Goal: Find specific page/section: Find specific page/section

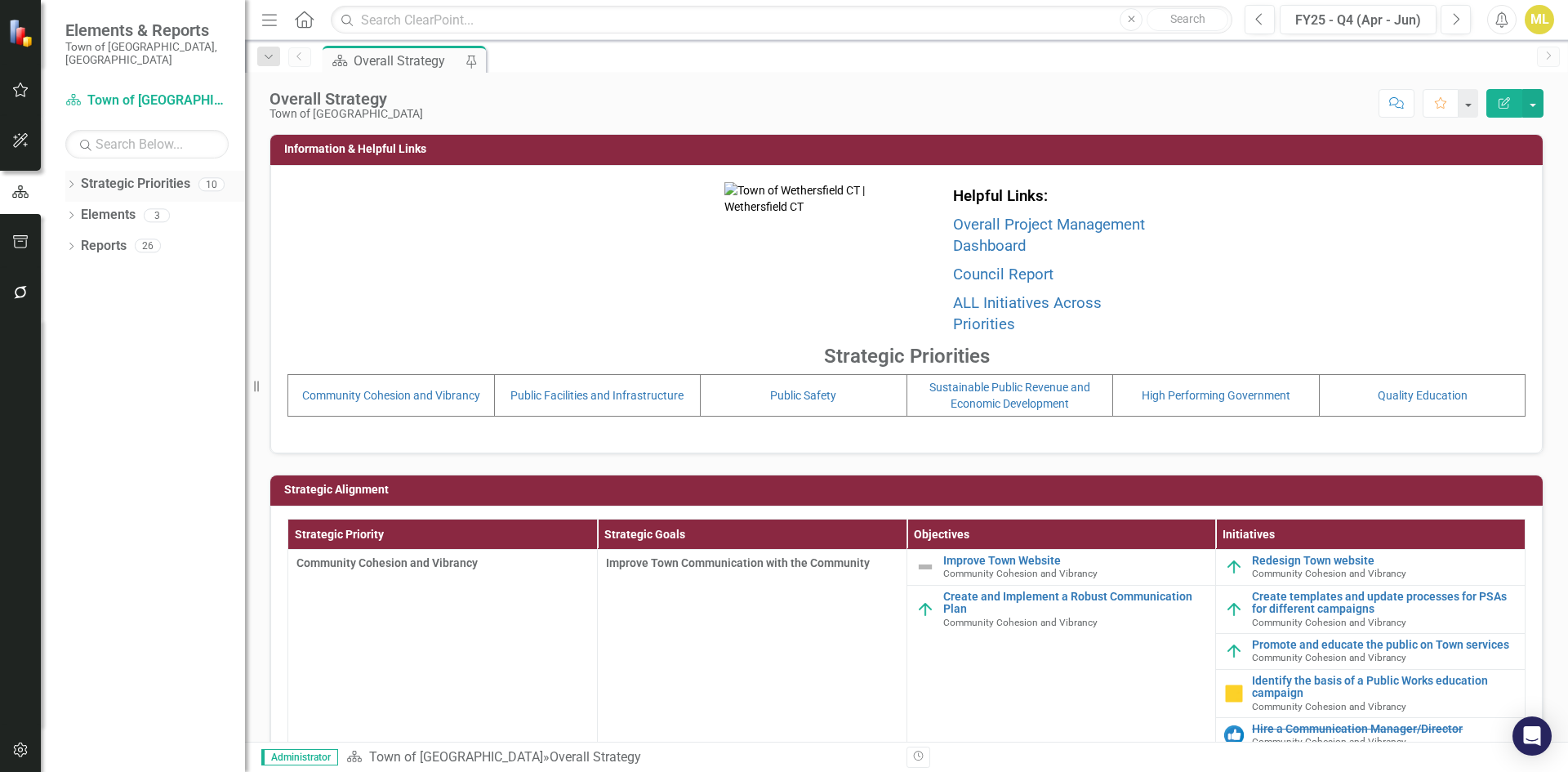
click at [71, 180] on div "Dropdown" at bounding box center [71, 187] width 12 height 14
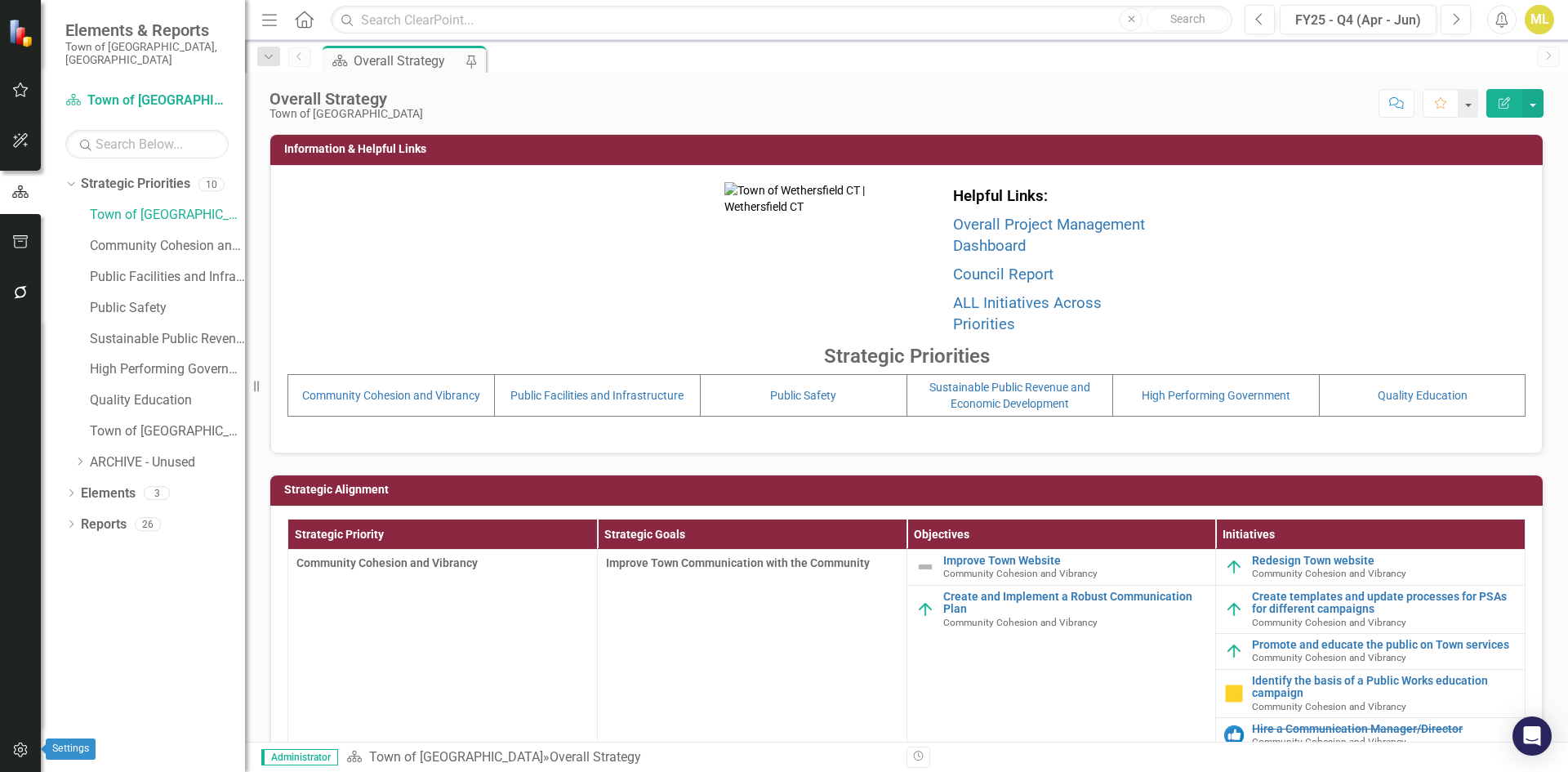
click at [18, 755] on icon "button" at bounding box center [20, 749] width 14 height 15
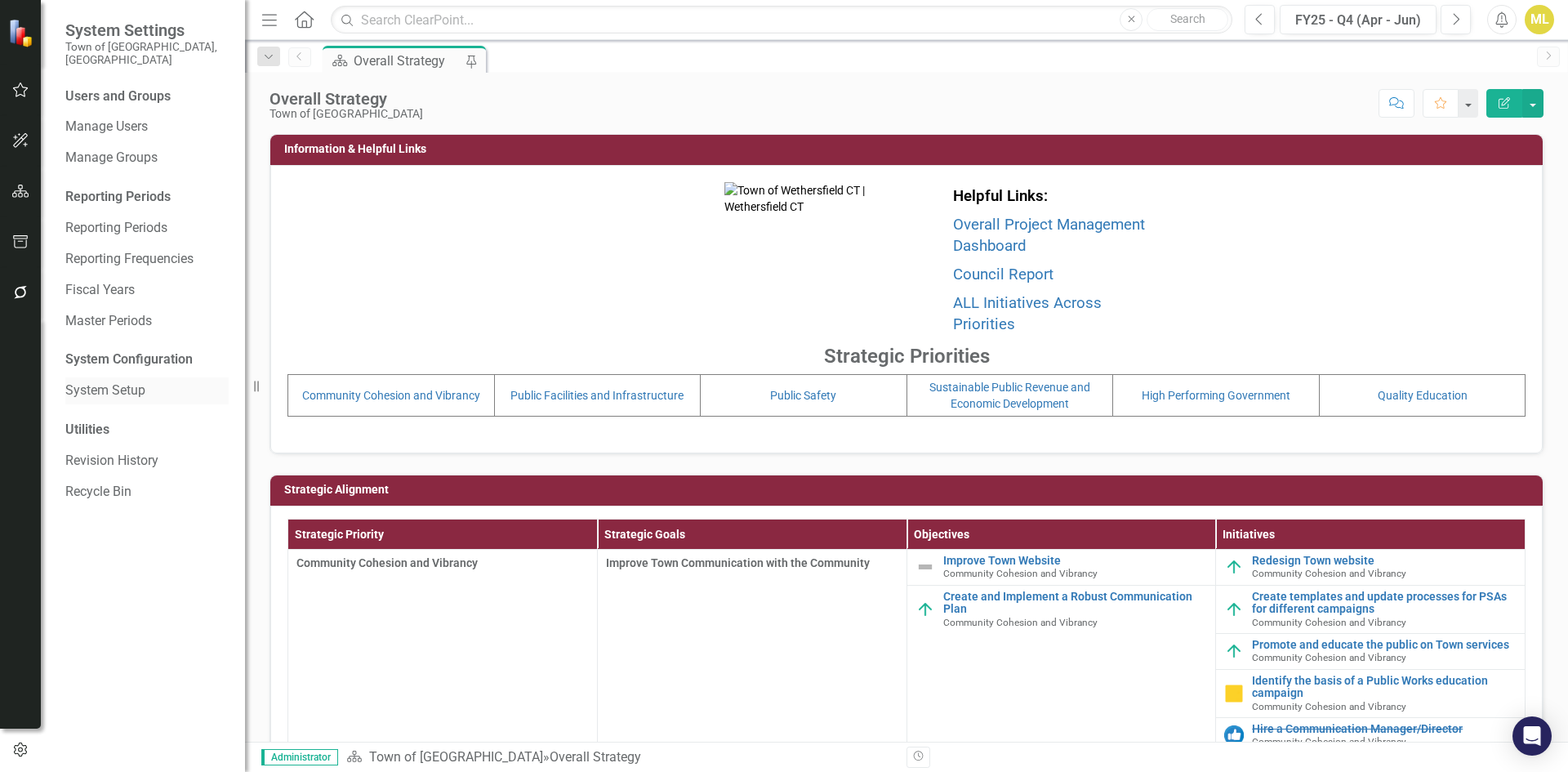
click at [120, 382] on link "System Setup" at bounding box center [147, 390] width 163 height 19
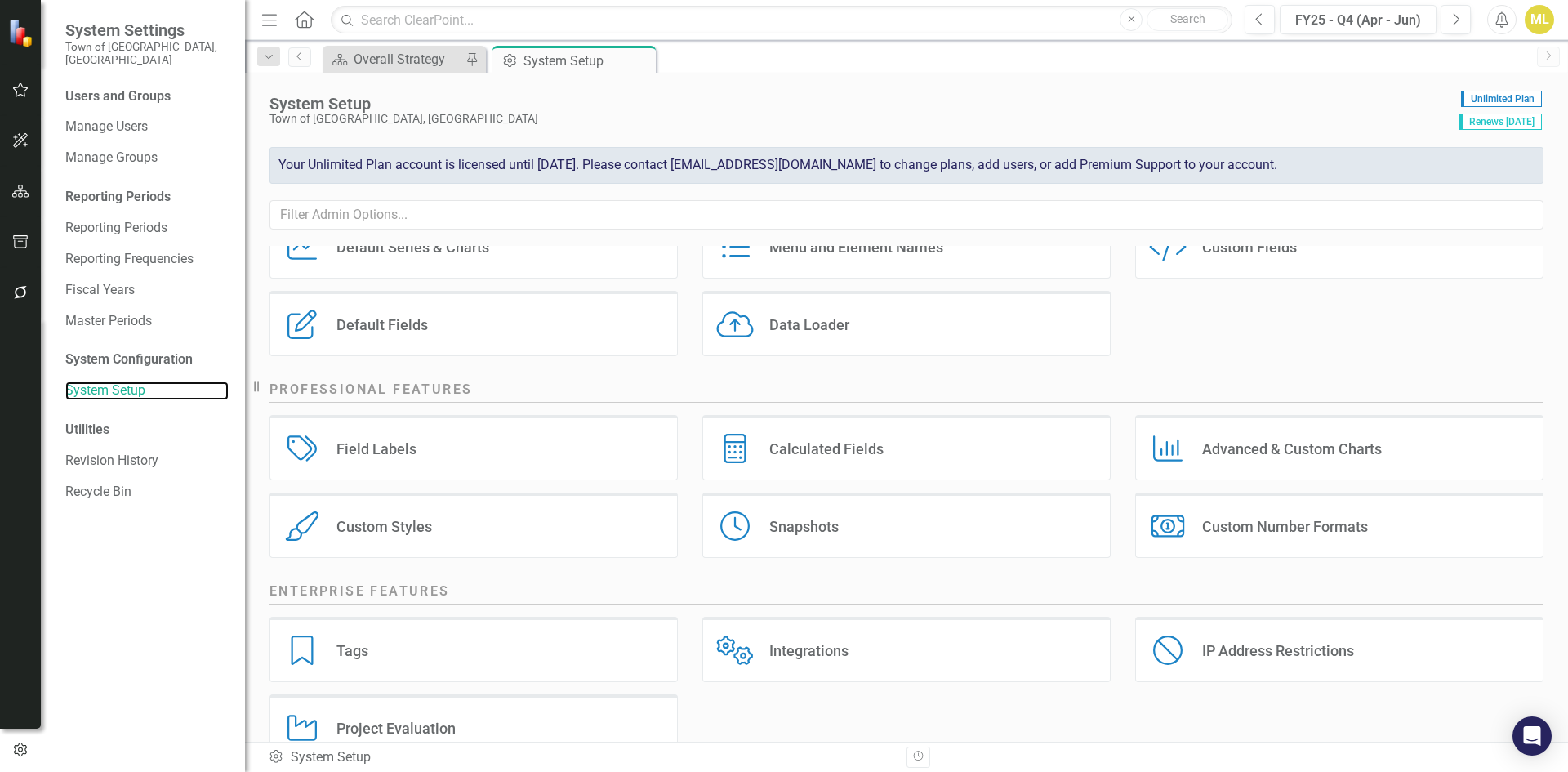
scroll to position [194, 0]
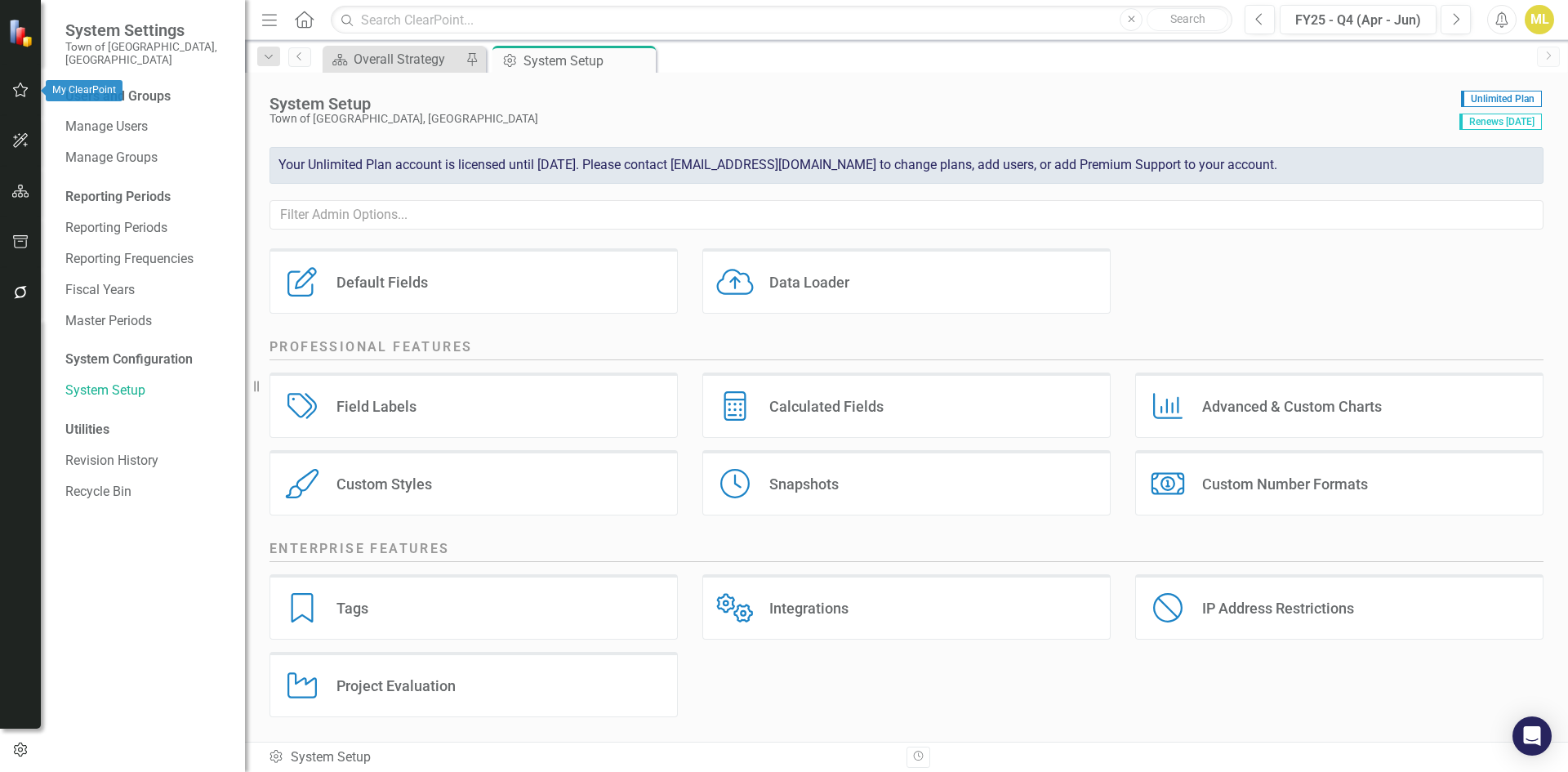
click at [11, 82] on button "button" at bounding box center [20, 90] width 37 height 35
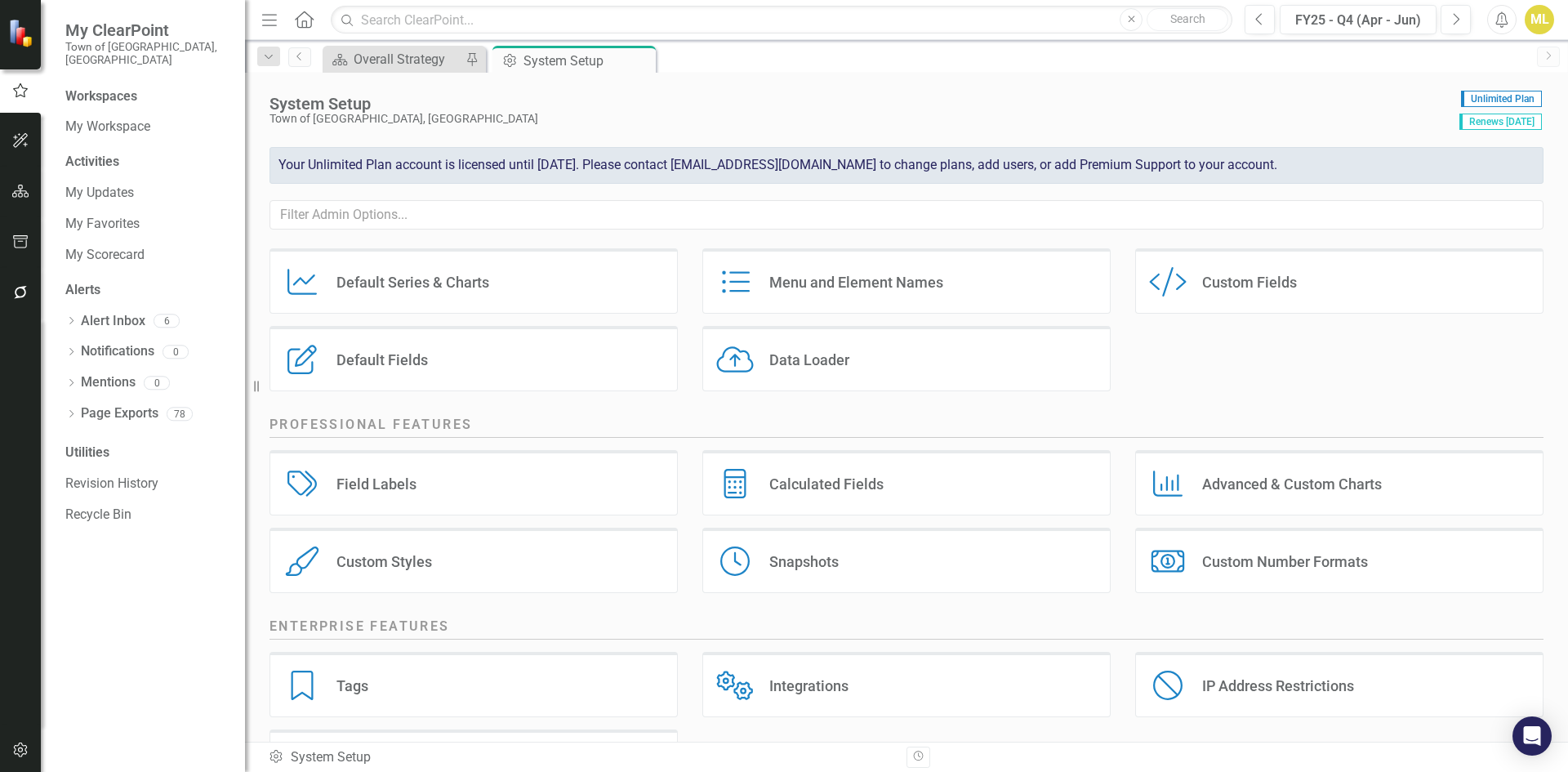
scroll to position [0, 0]
